Goal: Check status: Check status

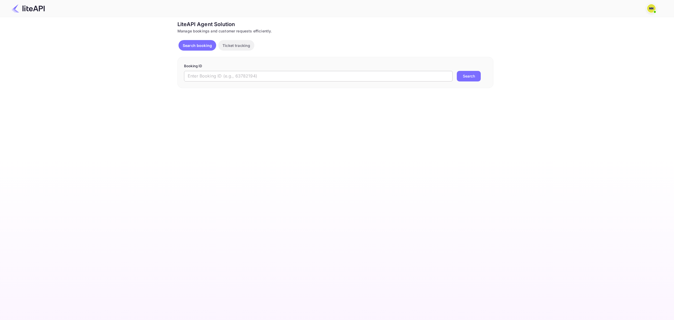
click at [221, 77] on input "text" at bounding box center [318, 76] width 269 height 11
paste input "wkCvaeCQZ"
type input "wkCvaeCQZ"
click at [457, 71] on button "Search" at bounding box center [469, 76] width 24 height 11
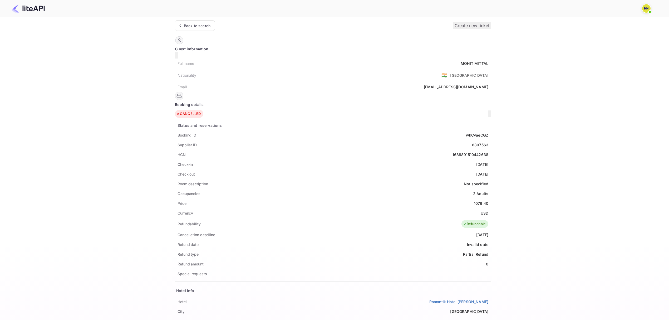
click at [489, 115] on icon "button" at bounding box center [489, 115] width 0 height 0
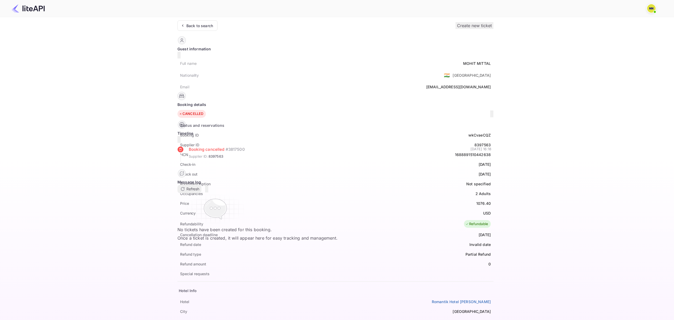
click at [492, 115] on icon "button" at bounding box center [492, 115] width 0 height 0
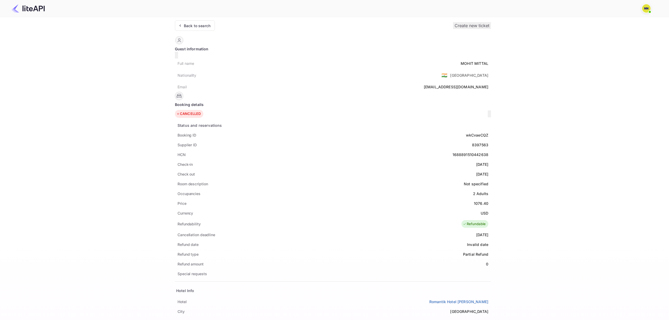
click at [201, 111] on div "CANCELLED" at bounding box center [188, 113] width 24 height 5
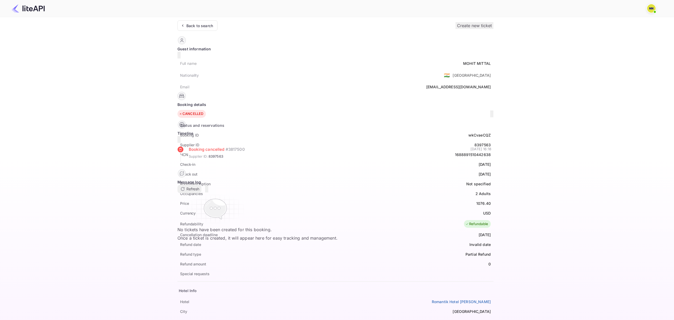
click at [491, 110] on button "button" at bounding box center [492, 113] width 3 height 7
